Goal: Transaction & Acquisition: Subscribe to service/newsletter

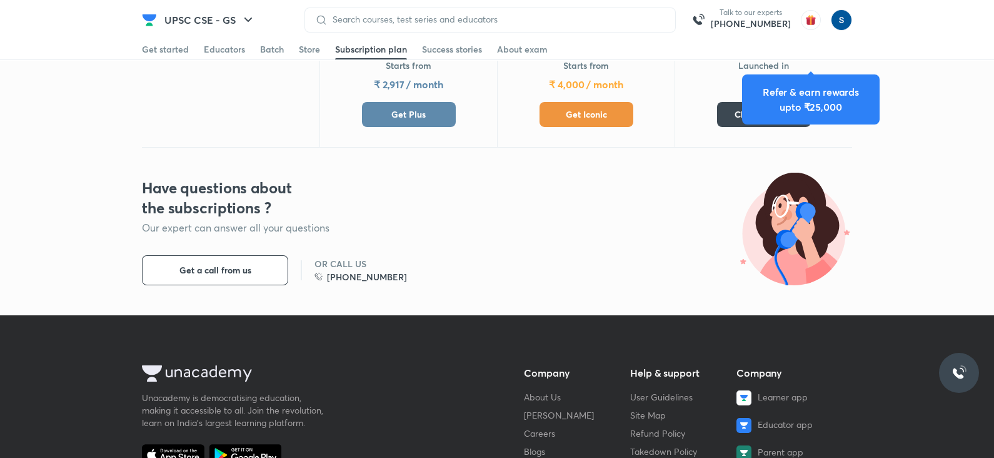
scroll to position [658, 0]
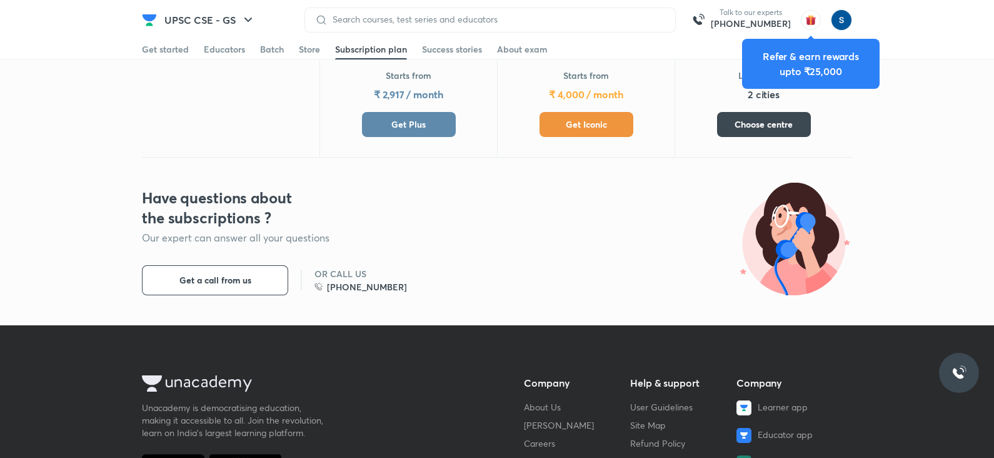
click at [566, 120] on span "Get Iconic" at bounding box center [586, 124] width 41 height 13
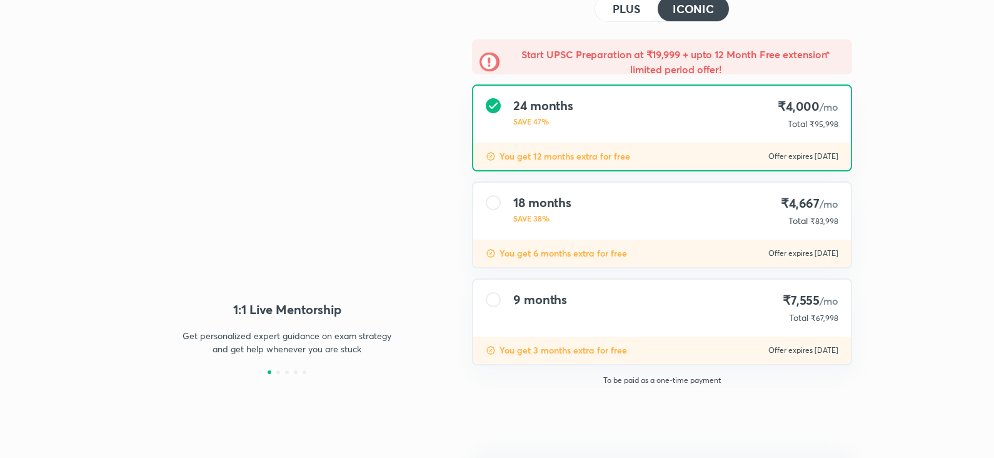
type input "makbest85"
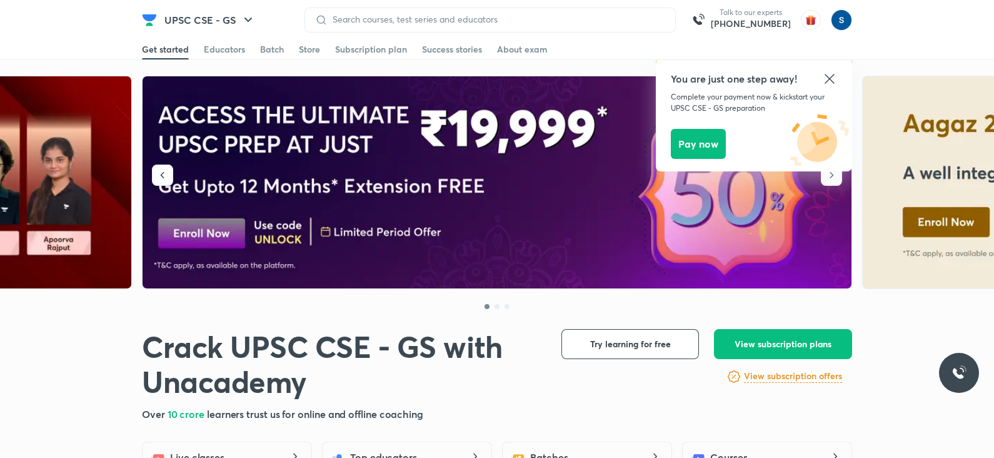
drag, startPoint x: 374, startPoint y: 46, endPoint x: 460, endPoint y: 109, distance: 106.4
click at [374, 46] on div "Subscription plan" at bounding box center [371, 49] width 72 height 13
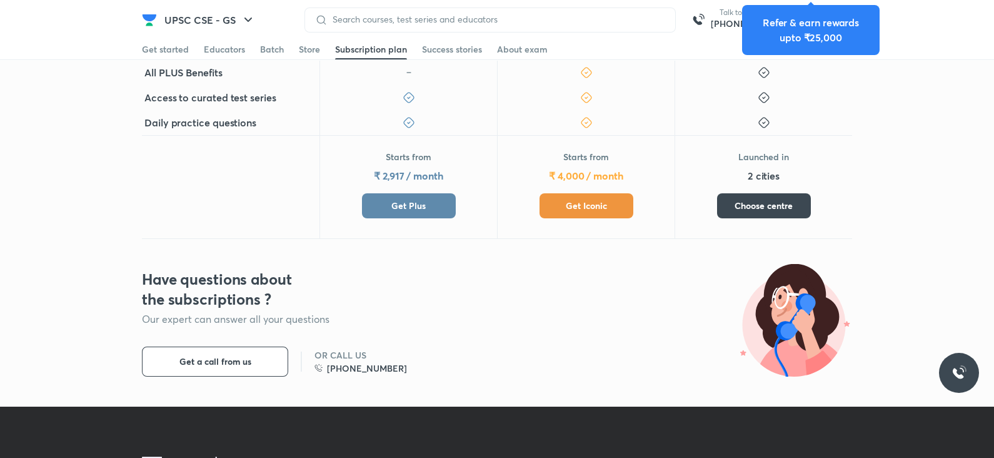
scroll to position [581, 0]
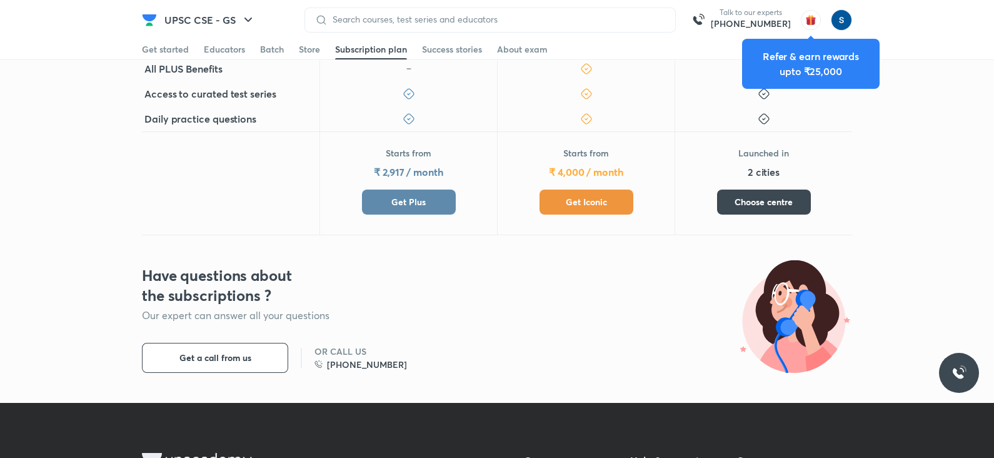
click at [566, 196] on span "Get Iconic" at bounding box center [586, 202] width 41 height 13
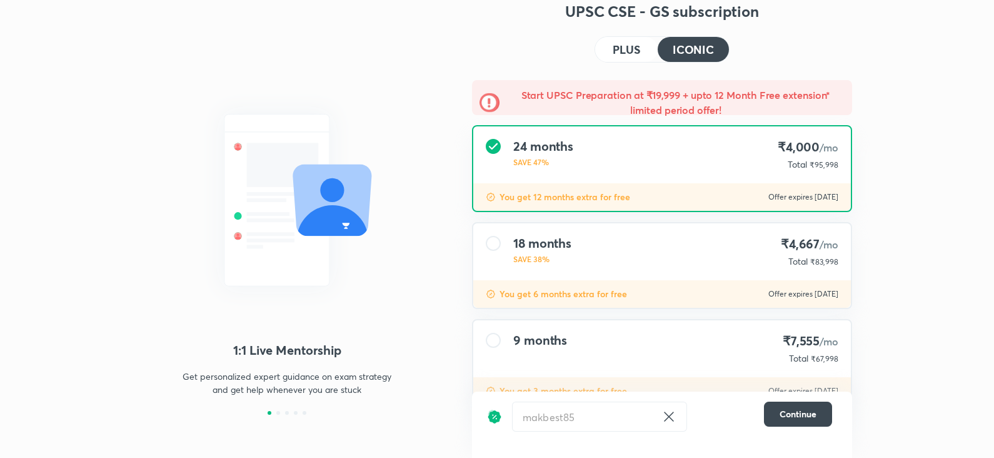
scroll to position [73, 0]
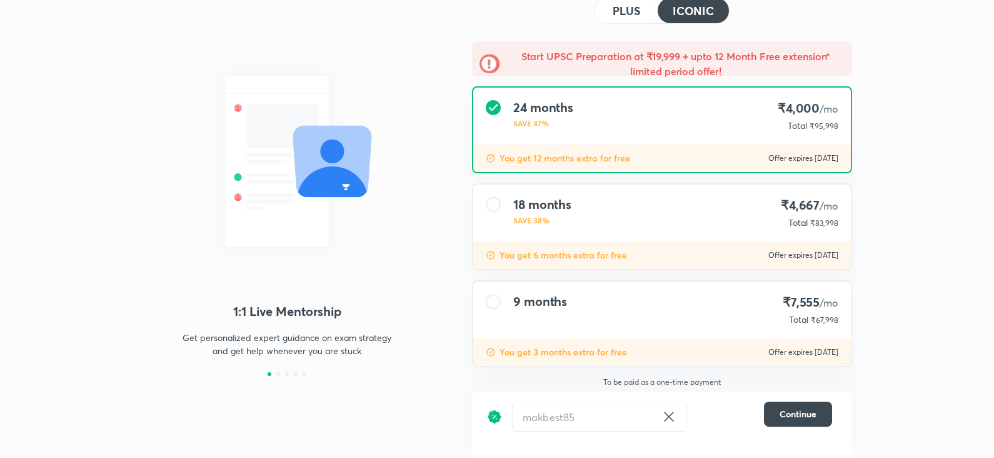
click at [666, 353] on div "You get 3 months extra for free Offer expires 8 Oct 2025" at bounding box center [662, 352] width 378 height 28
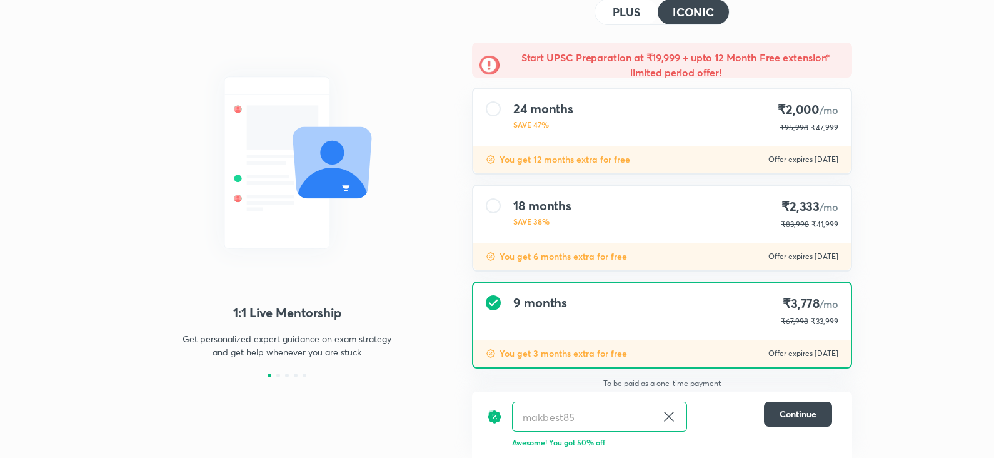
click at [622, 194] on div "18 months SAVE 38% ₹2,333 /mo ₹83,998 ₹41,999" at bounding box center [662, 214] width 378 height 57
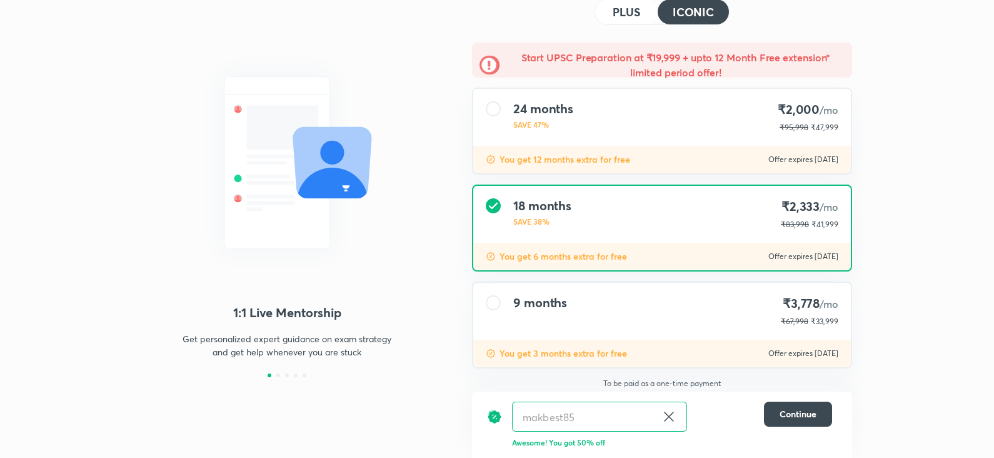
click at [628, 139] on div "24 months SAVE 47% ₹2,000 /mo ₹95,998 ₹47,999" at bounding box center [662, 117] width 378 height 57
